Goal: Task Accomplishment & Management: Manage account settings

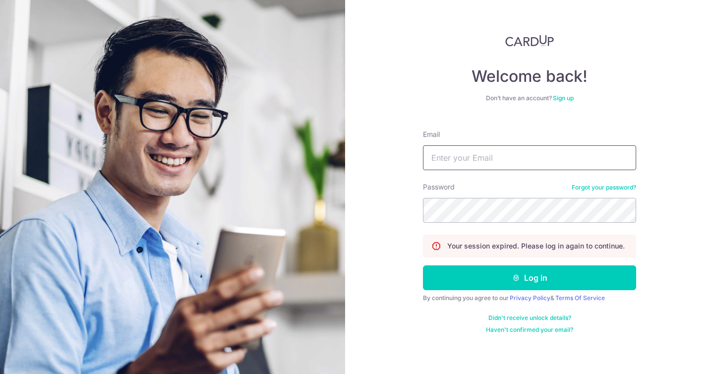
click at [488, 156] on input "Email" at bounding box center [529, 157] width 213 height 25
type input "[EMAIL_ADDRESS][DOMAIN_NAME]"
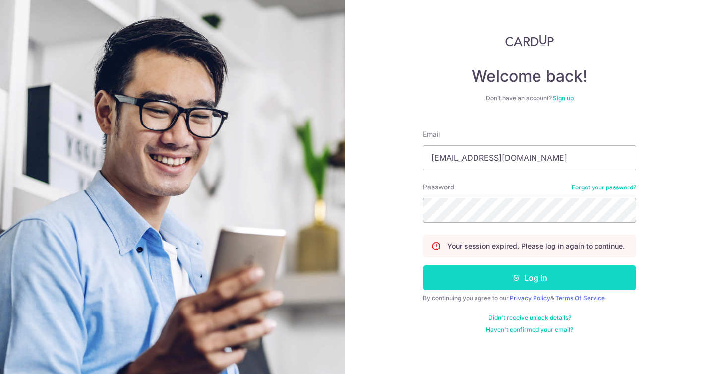
click at [448, 277] on button "Log in" at bounding box center [529, 277] width 213 height 25
